Goal: Task Accomplishment & Management: Manage account settings

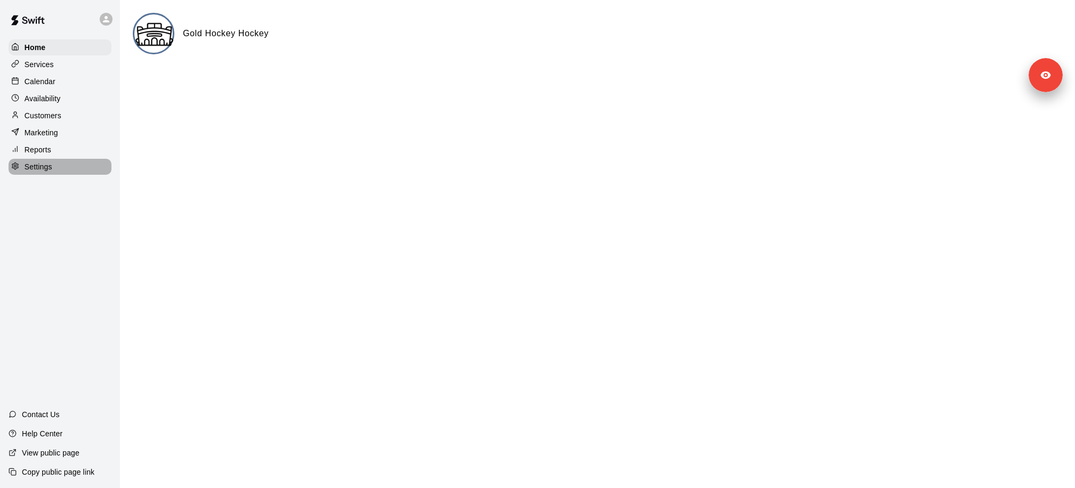
click at [55, 170] on div "Settings" at bounding box center [60, 167] width 103 height 16
select select "**"
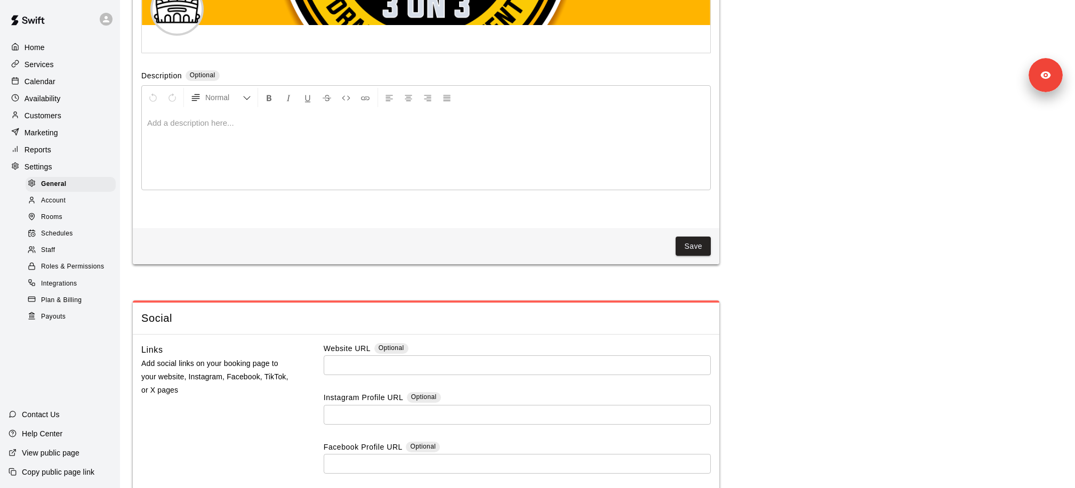
scroll to position [2765, 0]
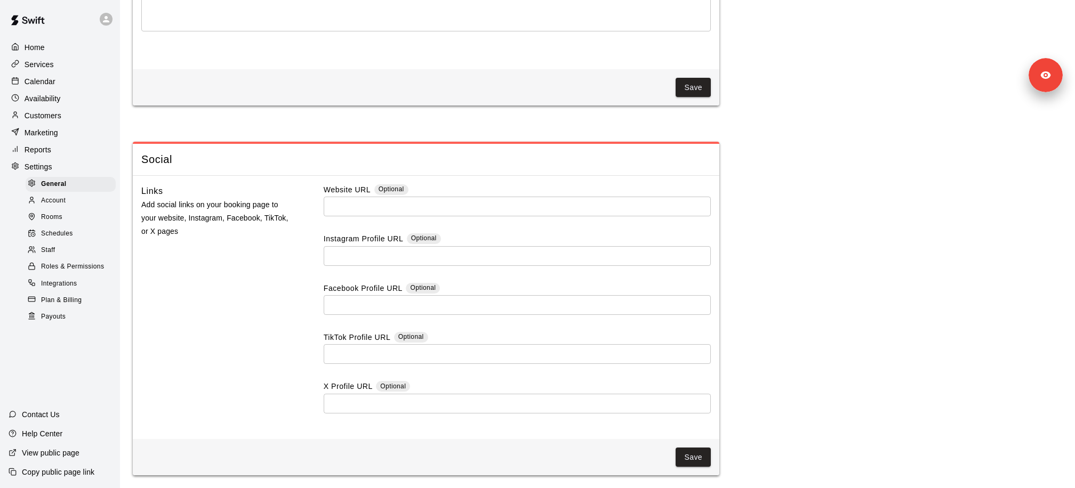
click at [55, 96] on p "Availability" at bounding box center [43, 98] width 36 height 11
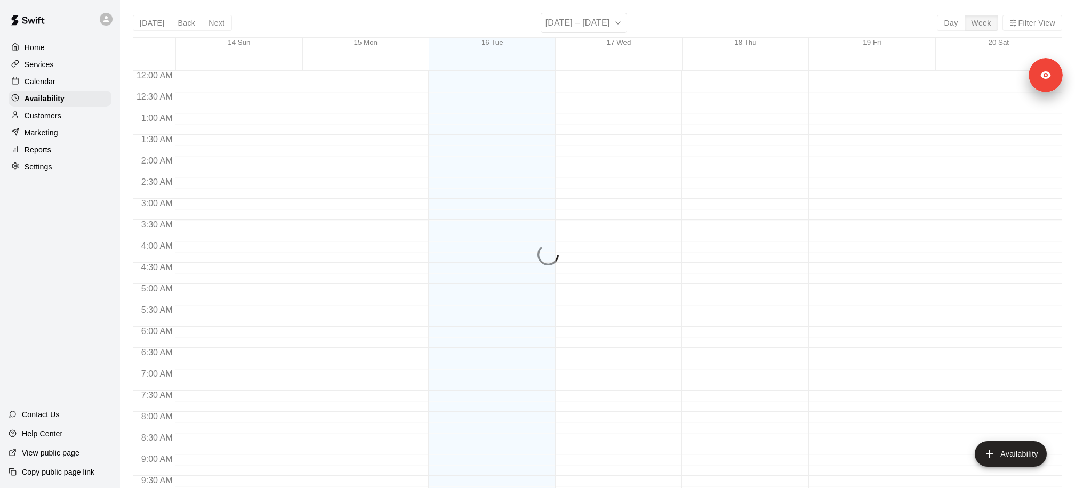
scroll to position [539, 0]
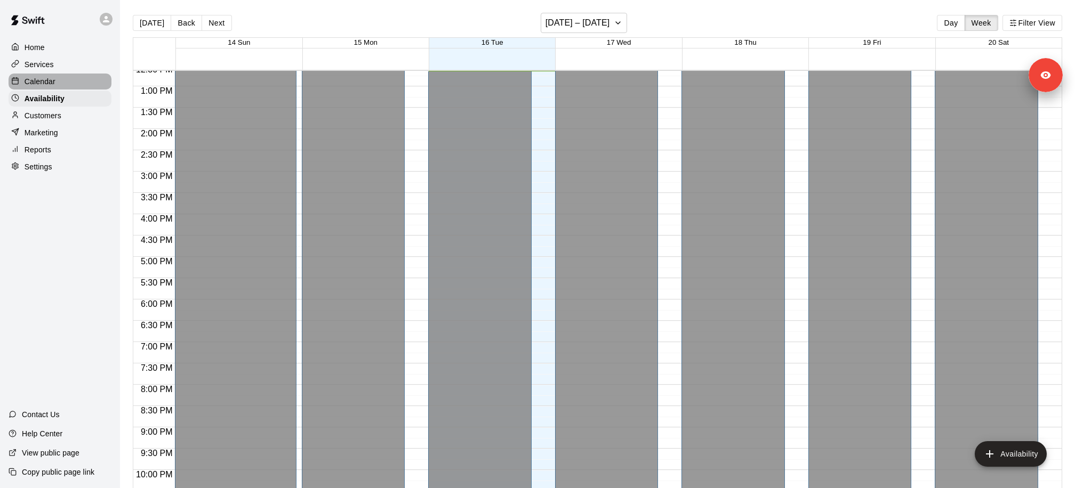
click at [61, 84] on div "Calendar" at bounding box center [60, 82] width 103 height 16
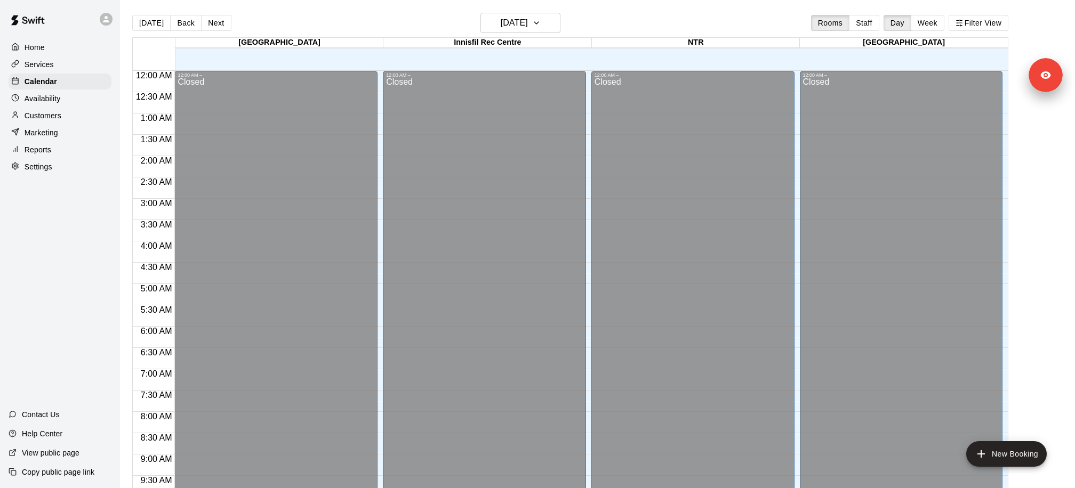
click at [47, 121] on div "Customers" at bounding box center [60, 116] width 103 height 16
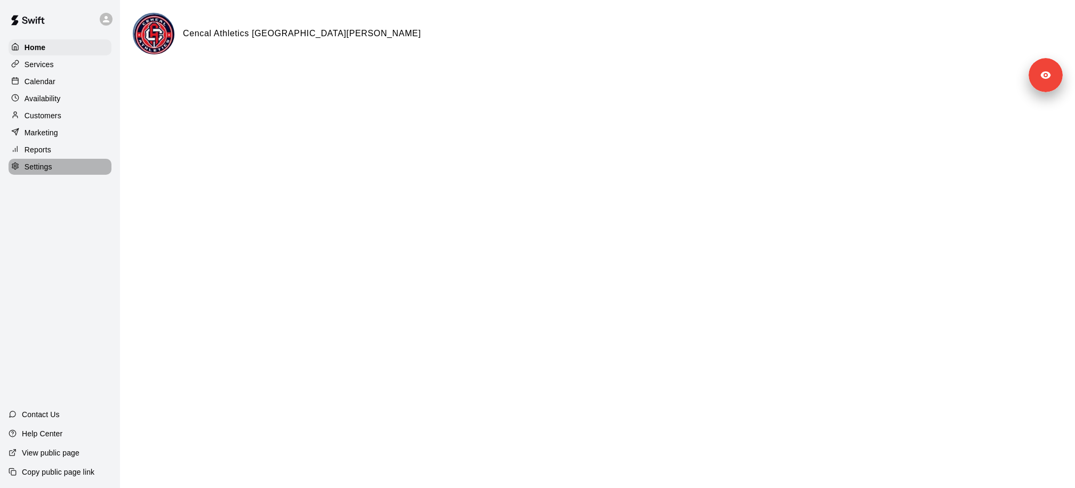
click at [70, 167] on div "Settings" at bounding box center [60, 167] width 103 height 16
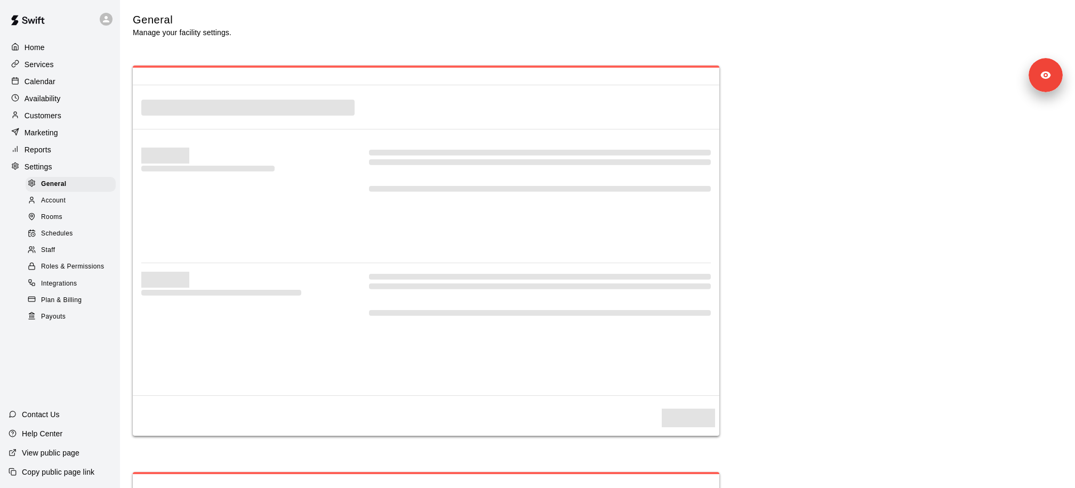
select select "**"
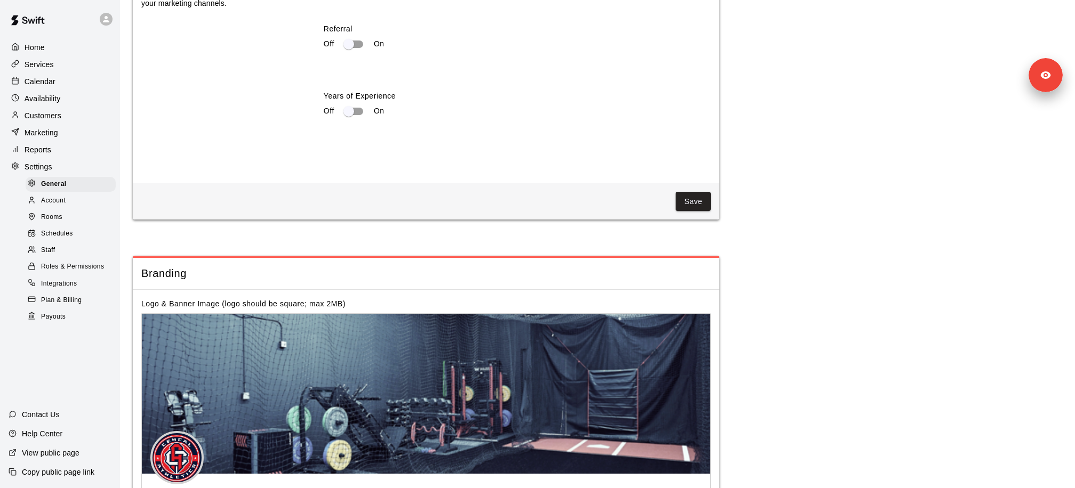
scroll to position [2210, 0]
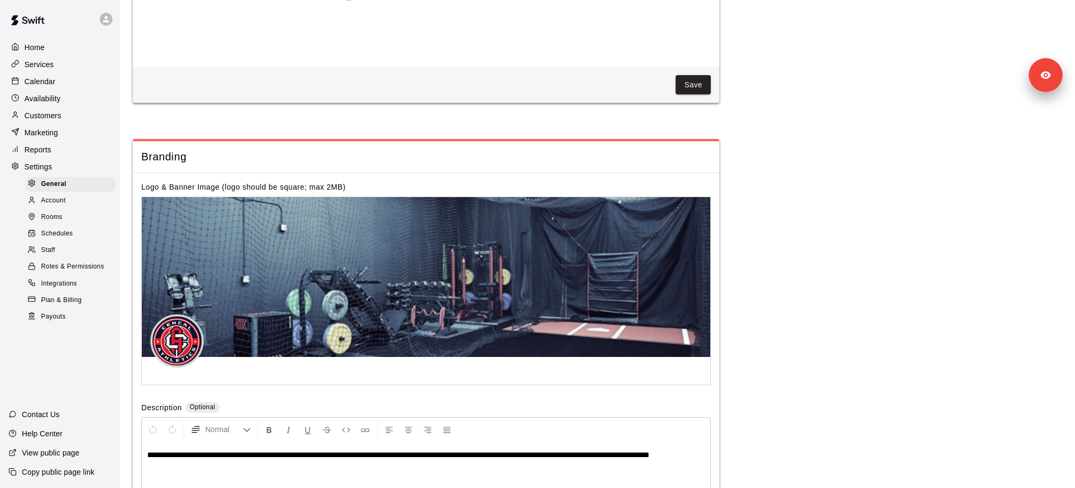
click at [65, 252] on div "Staff" at bounding box center [71, 250] width 90 height 15
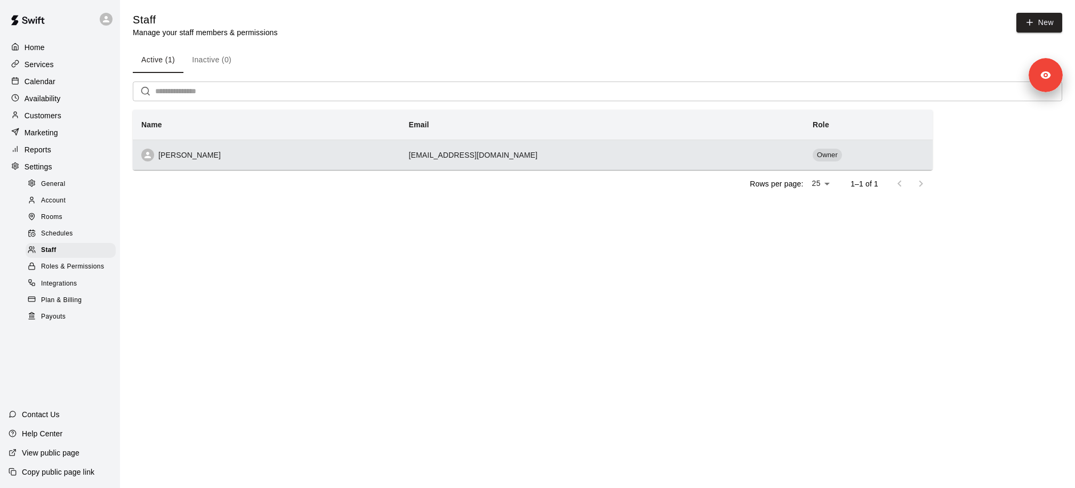
click at [504, 158] on td "thauberger8816@gmail.com" at bounding box center [602, 155] width 404 height 30
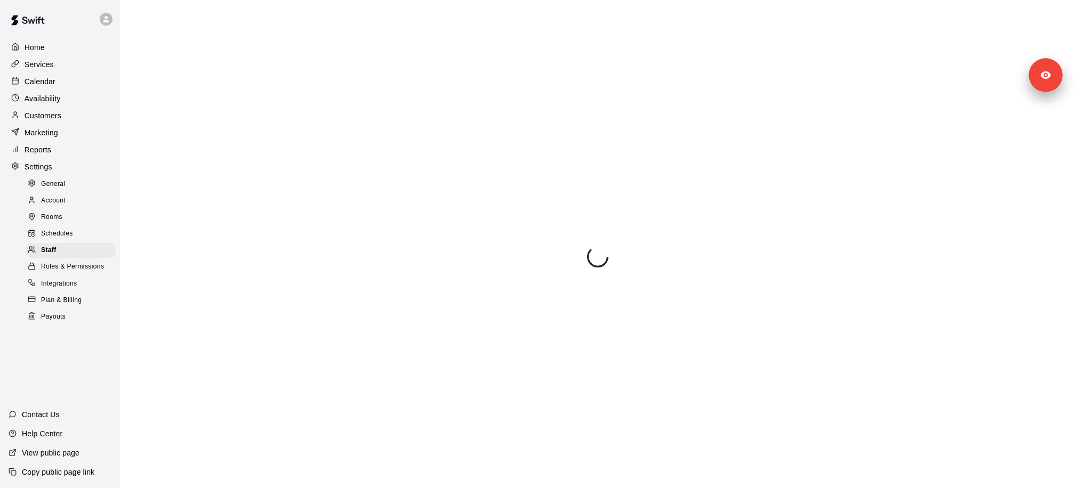
select select "**"
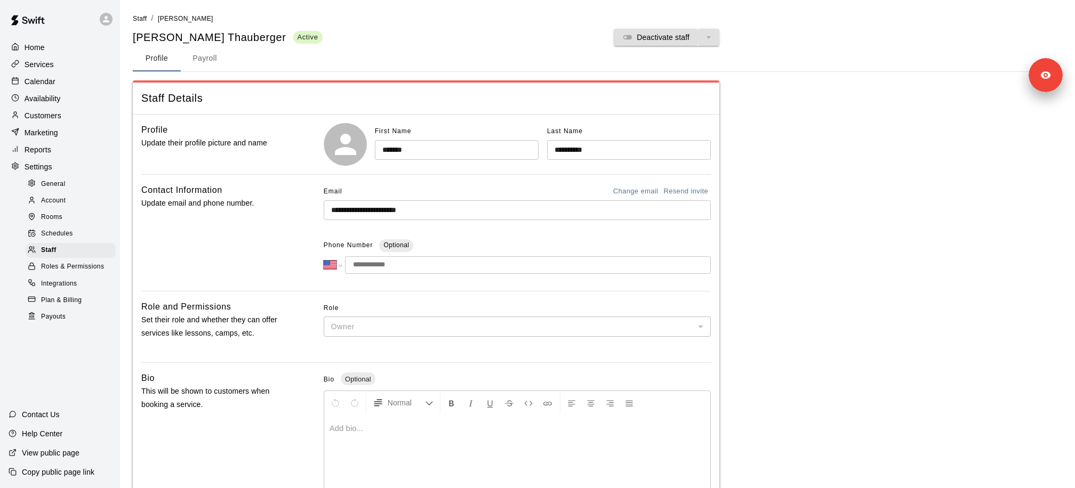
click at [637, 196] on button "Change email" at bounding box center [635, 191] width 51 height 17
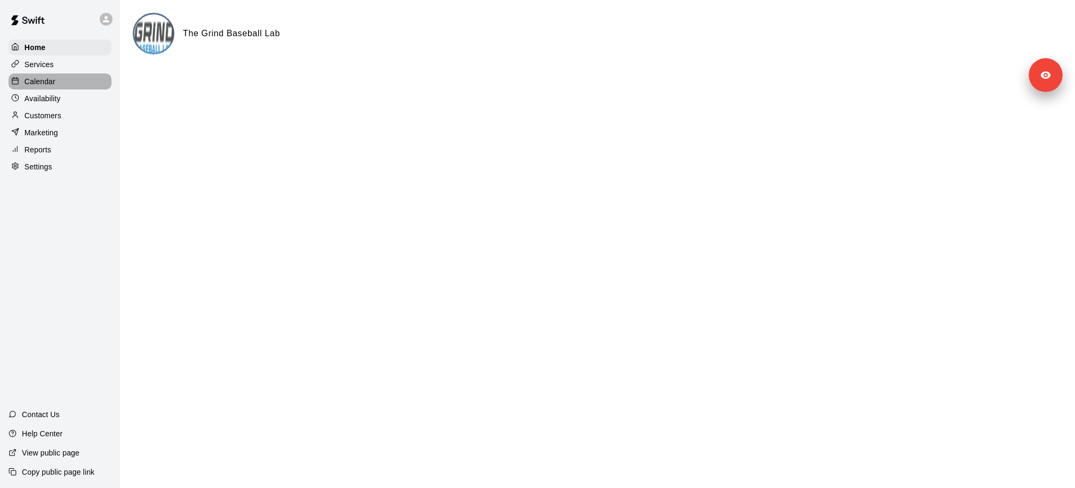
click at [64, 83] on div "Calendar" at bounding box center [60, 82] width 103 height 16
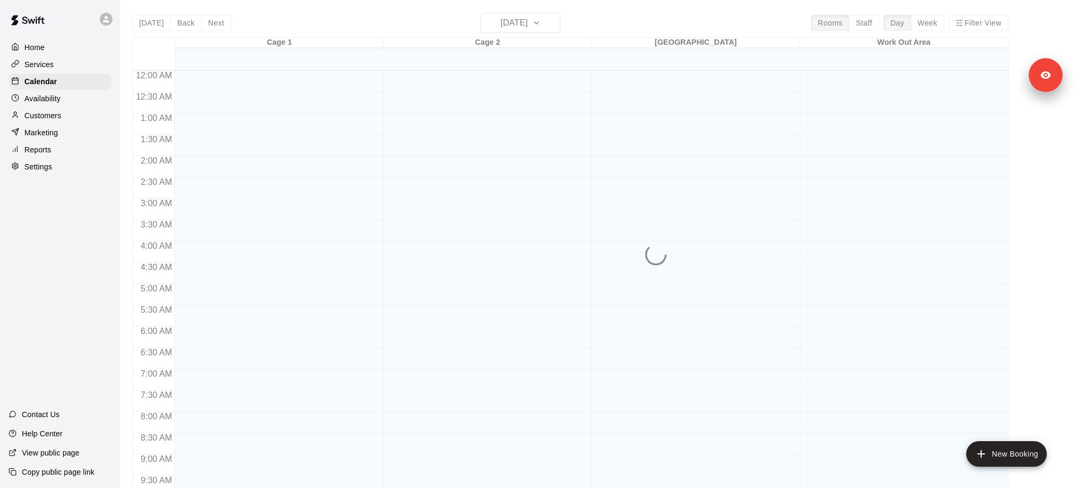
scroll to position [562, 0]
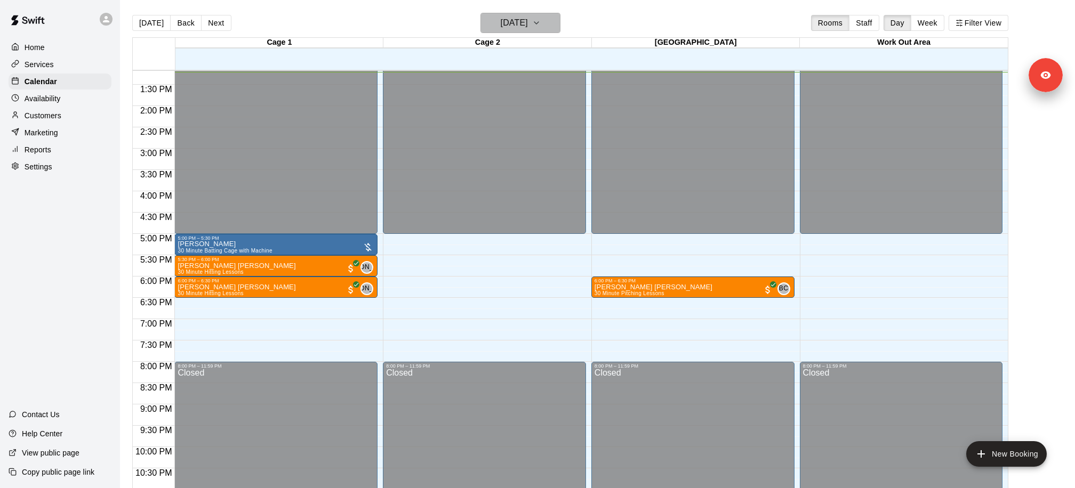
click at [544, 18] on button "[DATE]" at bounding box center [520, 23] width 80 height 20
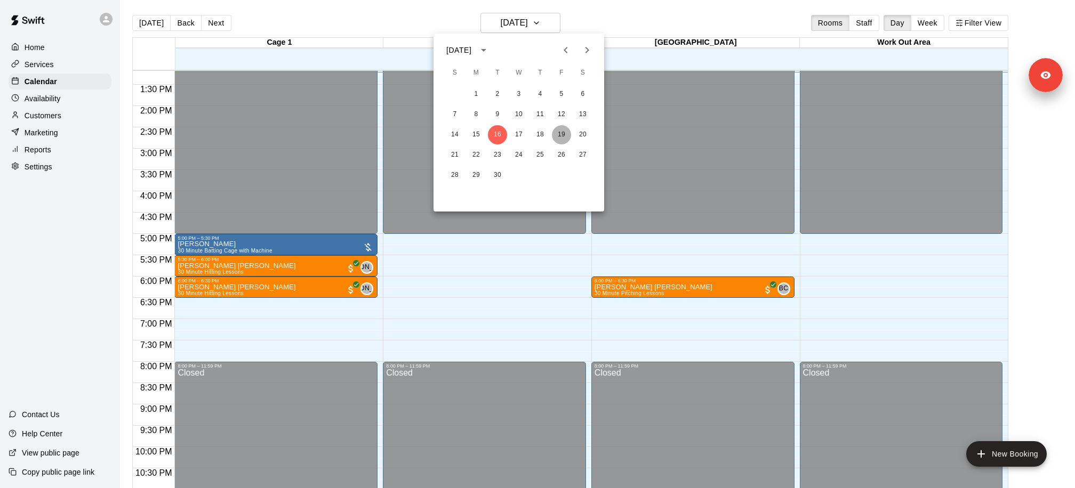
click at [560, 139] on button "19" at bounding box center [561, 134] width 19 height 19
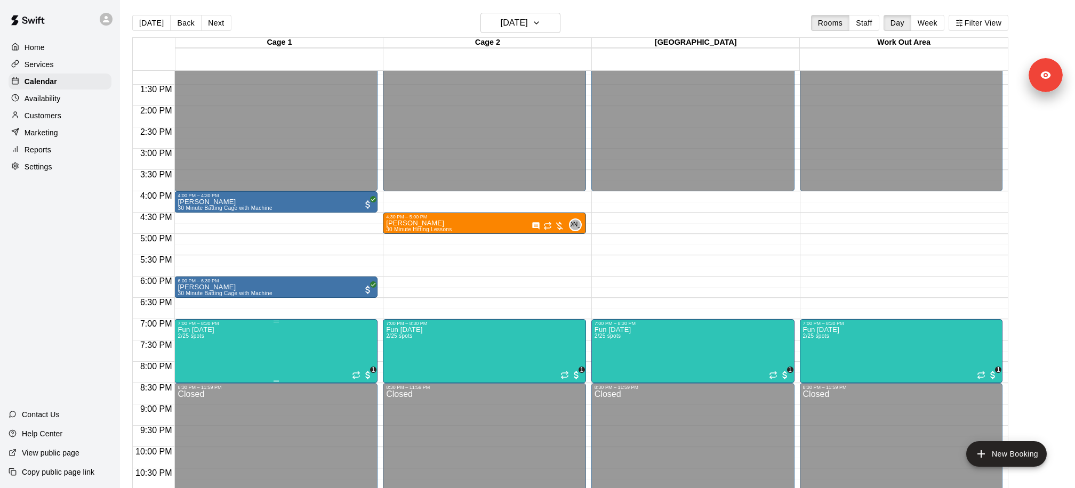
click at [187, 365] on img "edit" at bounding box center [188, 363] width 12 height 12
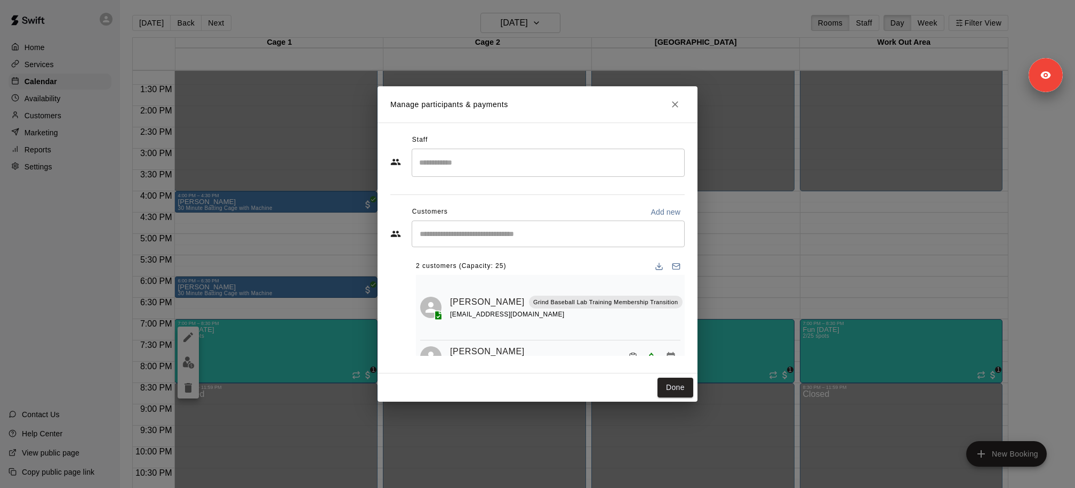
scroll to position [22, 0]
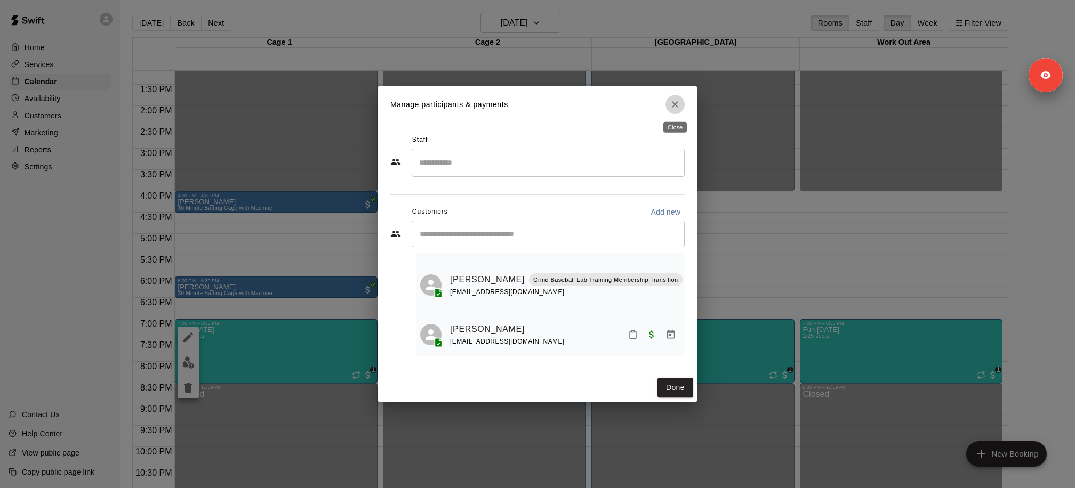
click at [678, 99] on icon "Close" at bounding box center [675, 104] width 11 height 11
